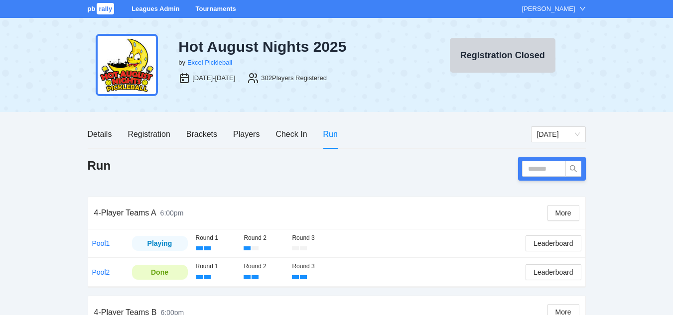
scroll to position [50, 0]
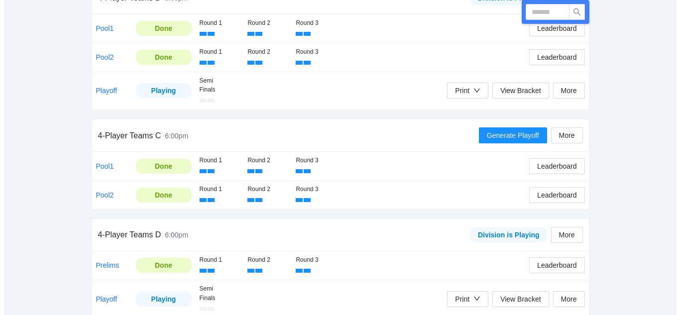
scroll to position [398, 0]
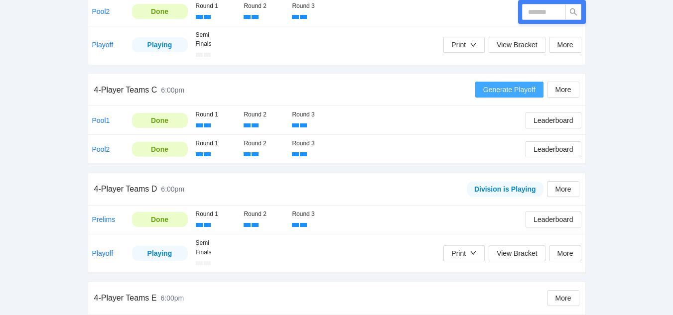
click at [512, 88] on span "Generate Playoff" at bounding box center [509, 89] width 52 height 11
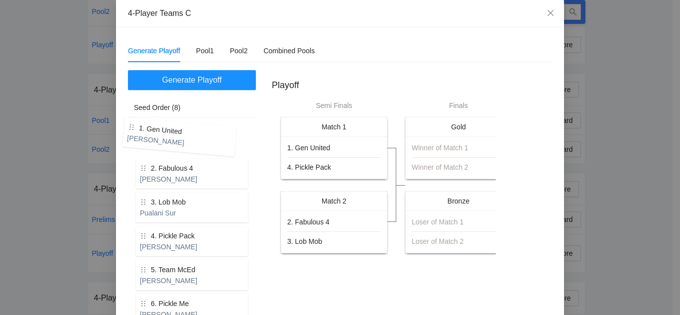
drag, startPoint x: 170, startPoint y: 140, endPoint x: 161, endPoint y: 137, distance: 9.5
click at [161, 137] on div "1. Gen United Ray Cueba 2. Fabulous 4 Raquel Hornreich 3. Lob Mob Pualani Sur 4…" at bounding box center [192, 258] width 116 height 271
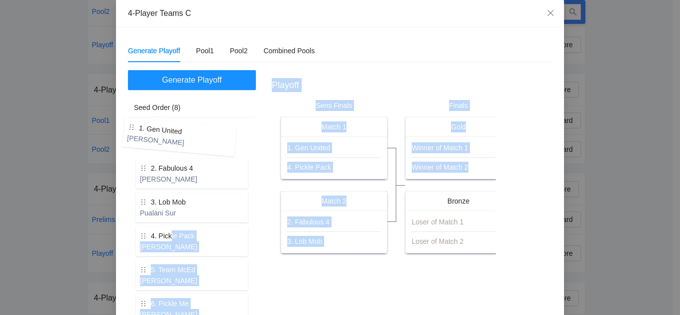
drag, startPoint x: 167, startPoint y: 240, endPoint x: 476, endPoint y: 167, distance: 317.3
click at [477, 167] on div "Generate Playoff Seed Order (8) 1. Gen United Ray Cueba 2. Fabulous 4 Raquel Ho…" at bounding box center [340, 235] width 424 height 330
click at [219, 232] on div "4. Pickle Pack Tracy Shouse" at bounding box center [192, 242] width 112 height 30
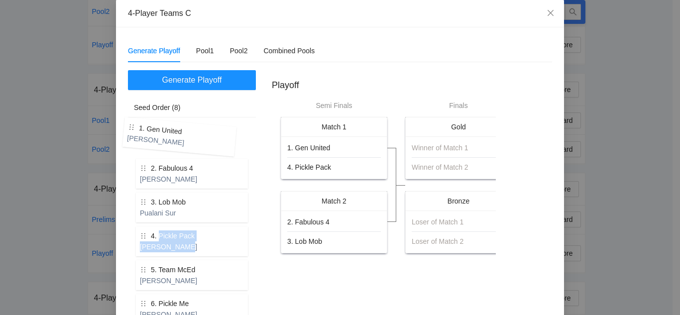
drag, startPoint x: 155, startPoint y: 240, endPoint x: 200, endPoint y: 239, distance: 44.3
click at [185, 243] on div "4. Pickle Pack Tracy Shouse" at bounding box center [192, 242] width 112 height 30
click at [145, 239] on div "4. Pickle Pack" at bounding box center [167, 236] width 55 height 11
drag, startPoint x: 150, startPoint y: 241, endPoint x: 160, endPoint y: 244, distance: 10.4
click at [160, 244] on div "4. Pickle Pack Tracy Shouse" at bounding box center [192, 242] width 112 height 30
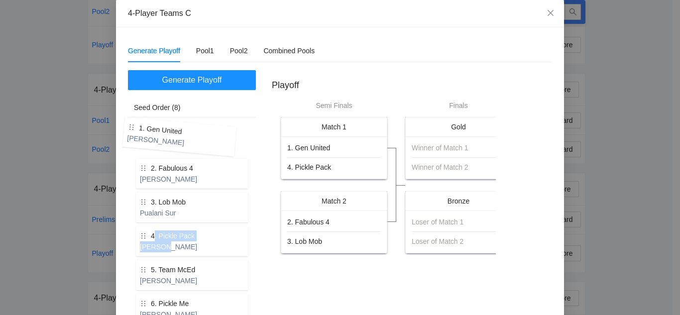
click at [205, 229] on div "4. Pickle Pack Tracy Shouse" at bounding box center [192, 242] width 112 height 30
click at [201, 50] on div "Pool1" at bounding box center [205, 50] width 18 height 11
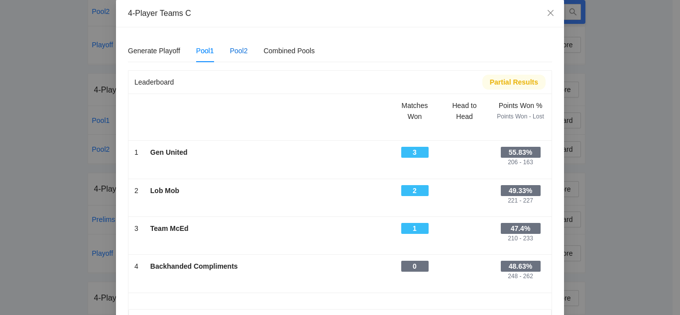
click at [234, 52] on div "Pool2" at bounding box center [239, 50] width 18 height 11
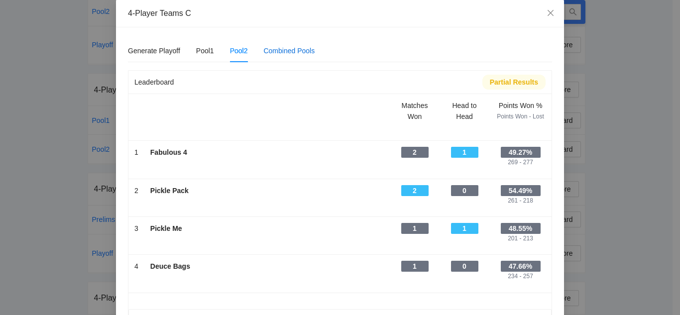
click at [287, 51] on div "Combined Pools" at bounding box center [288, 50] width 51 height 11
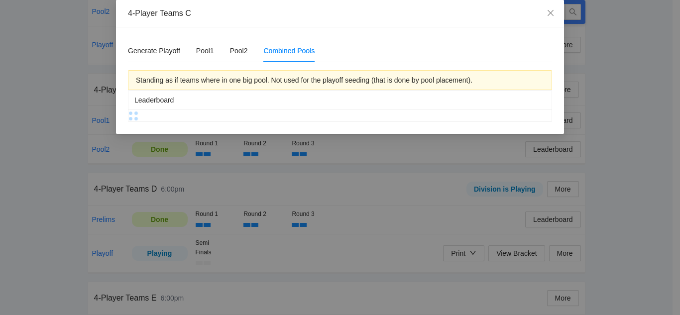
scroll to position [0, 0]
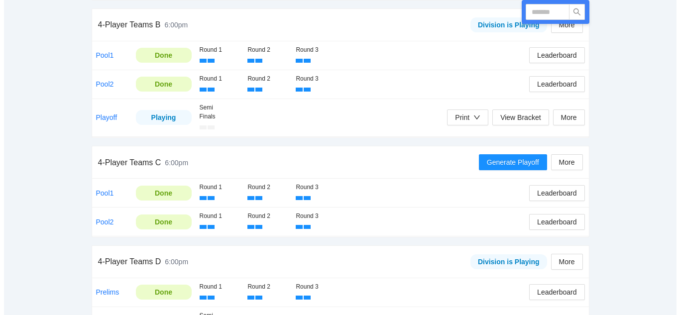
scroll to position [349, 0]
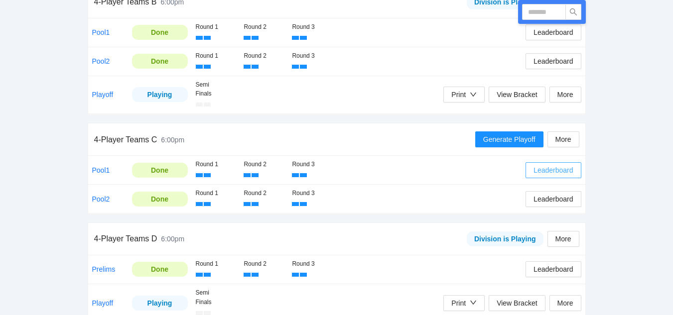
click at [550, 169] on span "Leaderboard" at bounding box center [552, 170] width 39 height 11
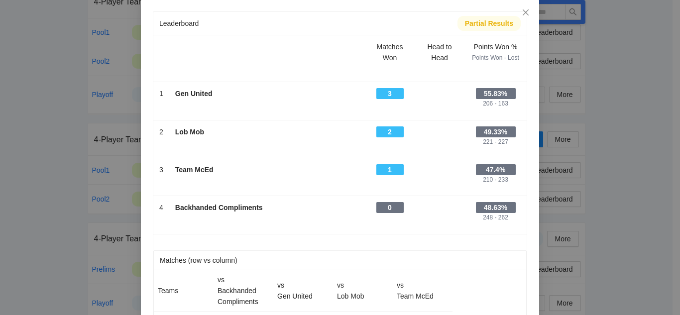
scroll to position [0, 0]
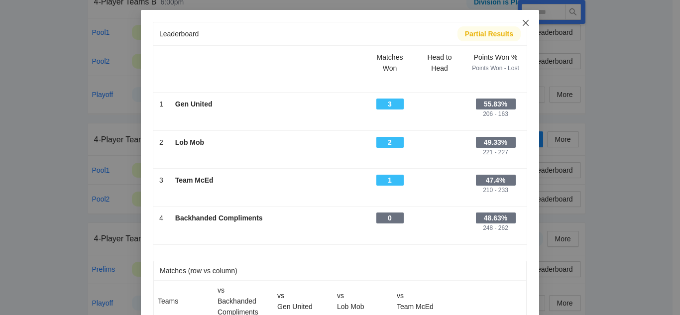
click at [522, 24] on icon "close" at bounding box center [526, 23] width 8 height 8
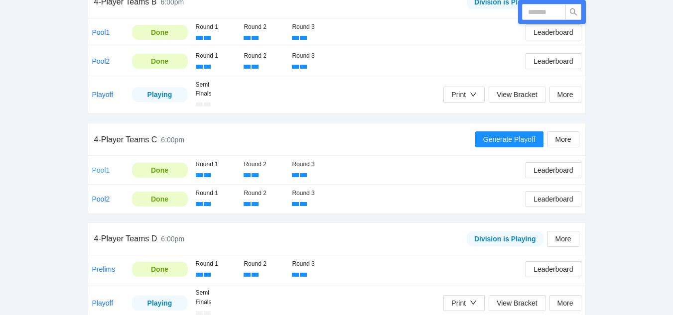
click at [101, 168] on link "Pool1" at bounding box center [101, 170] width 18 height 8
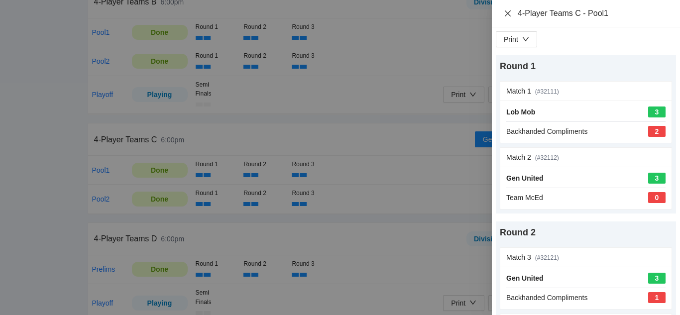
click at [508, 12] on icon "close" at bounding box center [508, 13] width 8 height 8
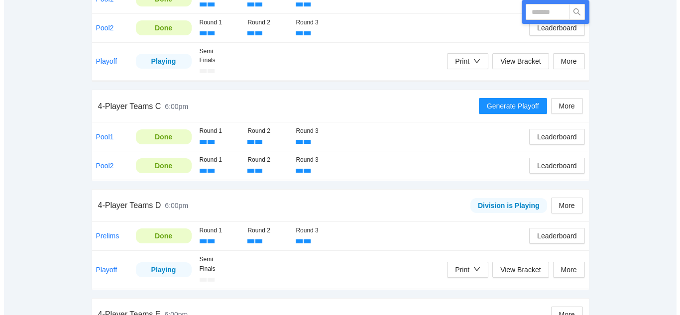
scroll to position [435, 0]
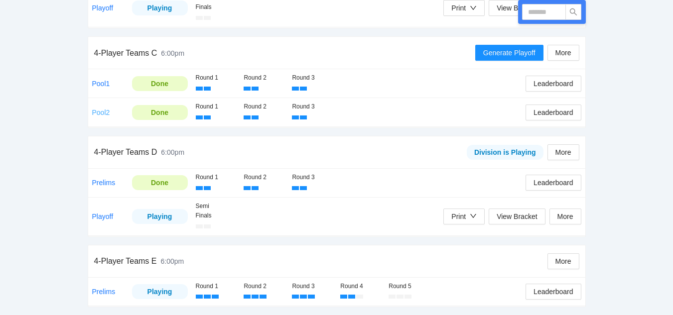
click at [102, 112] on link "Pool2" at bounding box center [101, 113] width 18 height 8
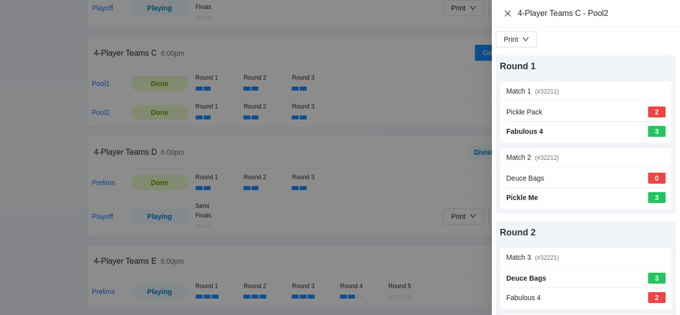
click at [509, 13] on icon "close" at bounding box center [508, 13] width 6 height 6
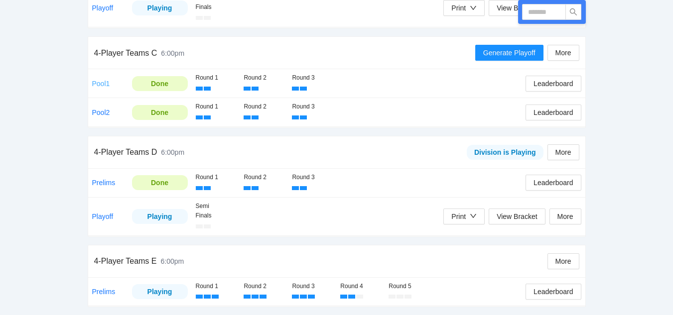
click at [102, 80] on link "Pool1" at bounding box center [101, 84] width 18 height 8
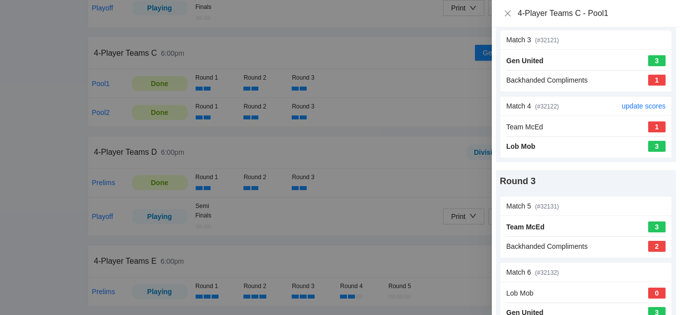
scroll to position [235, 0]
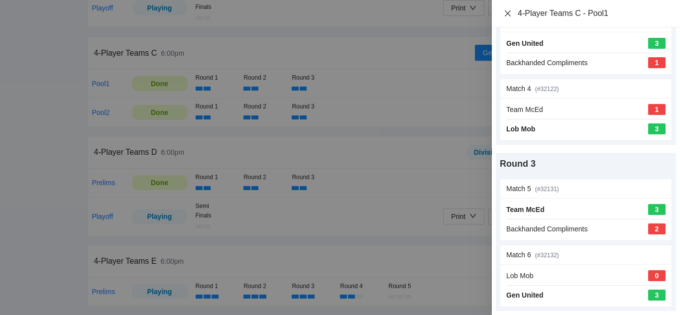
click at [507, 13] on icon "close" at bounding box center [508, 13] width 8 height 8
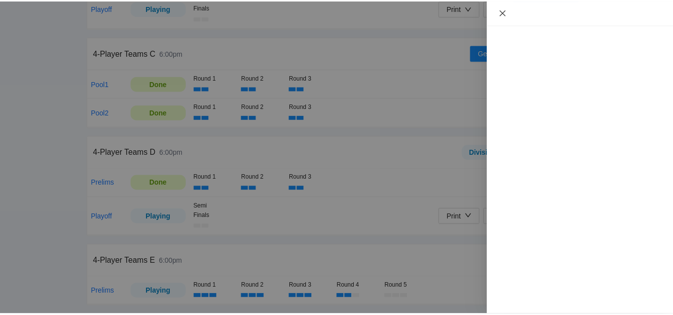
scroll to position [0, 0]
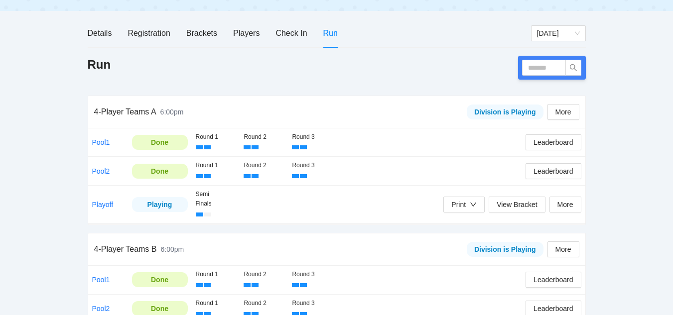
scroll to position [87, 0]
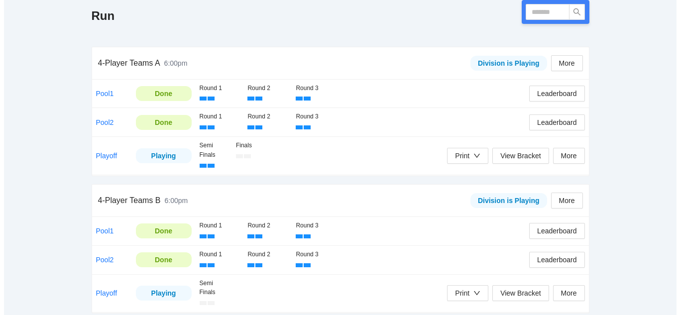
scroll to position [435, 0]
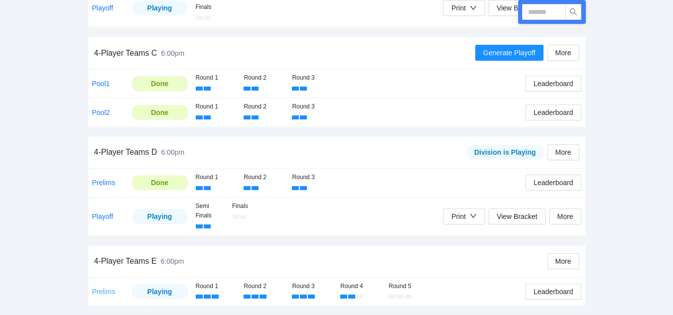
click at [103, 290] on link "Prelims" at bounding box center [103, 292] width 23 height 8
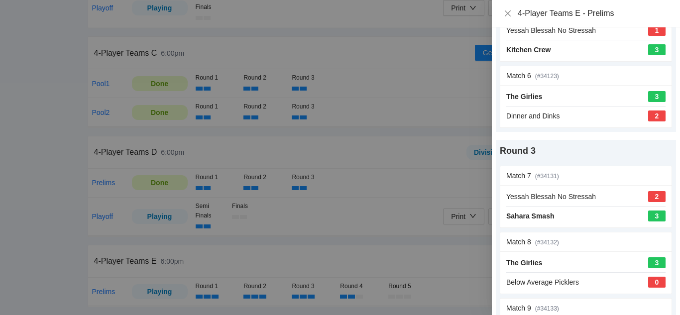
scroll to position [398, 0]
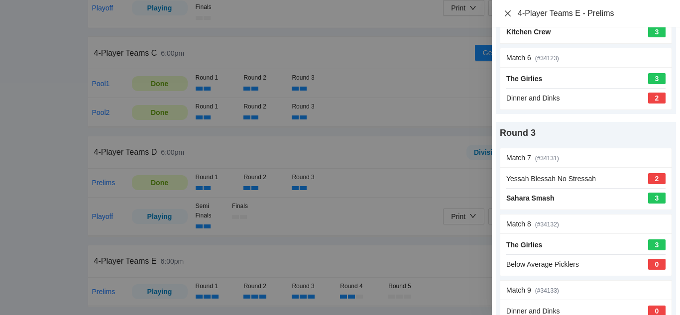
click at [506, 13] on icon "close" at bounding box center [508, 13] width 8 height 8
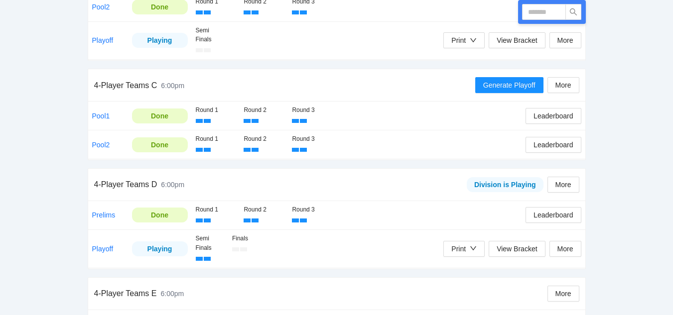
scroll to position [386, 0]
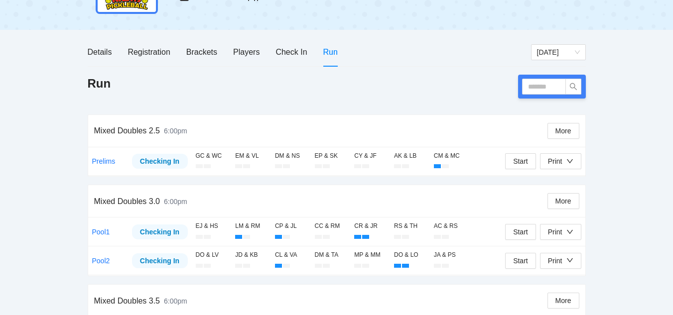
scroll to position [100, 0]
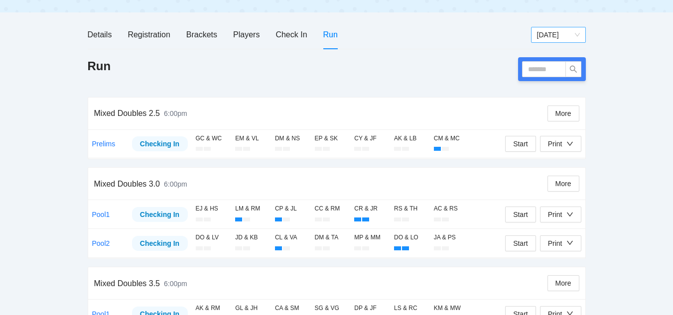
click at [558, 32] on span "[DATE]" at bounding box center [558, 34] width 43 height 15
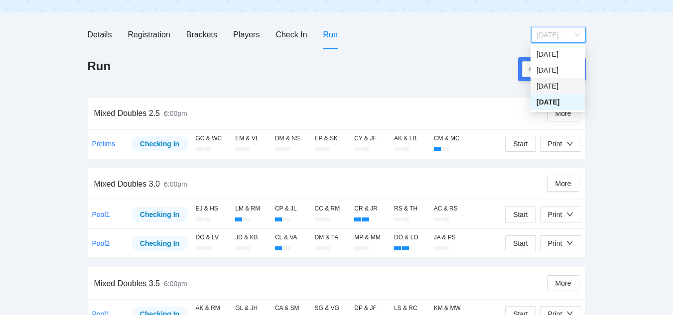
click at [550, 87] on div "[DATE]" at bounding box center [557, 86] width 43 height 11
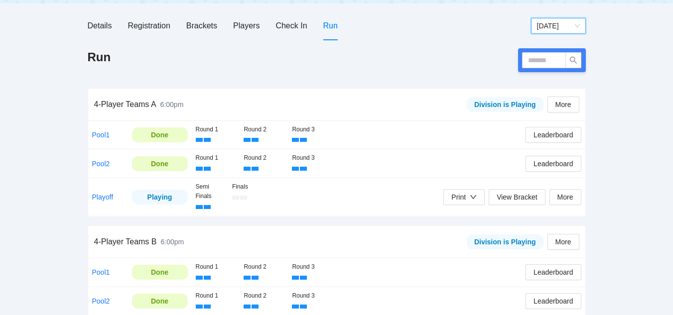
scroll to position [0, 0]
